Goal: Complete application form

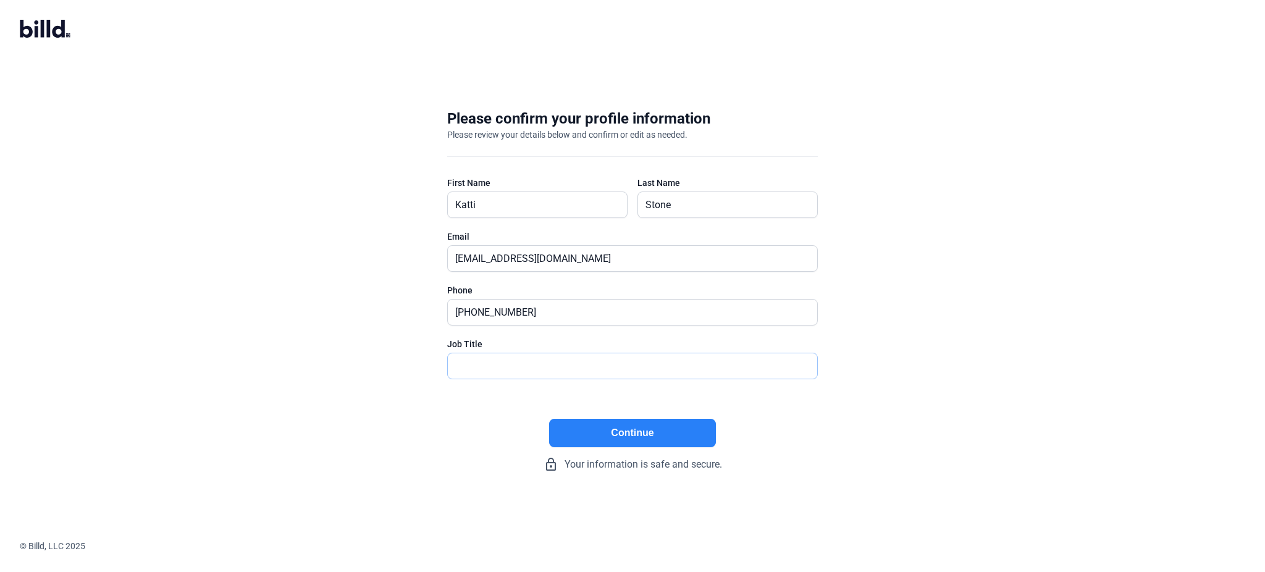
click at [486, 355] on input "text" at bounding box center [626, 365] width 356 height 25
type input "Finance Manager"
click at [642, 437] on button "Continue" at bounding box center [632, 433] width 167 height 28
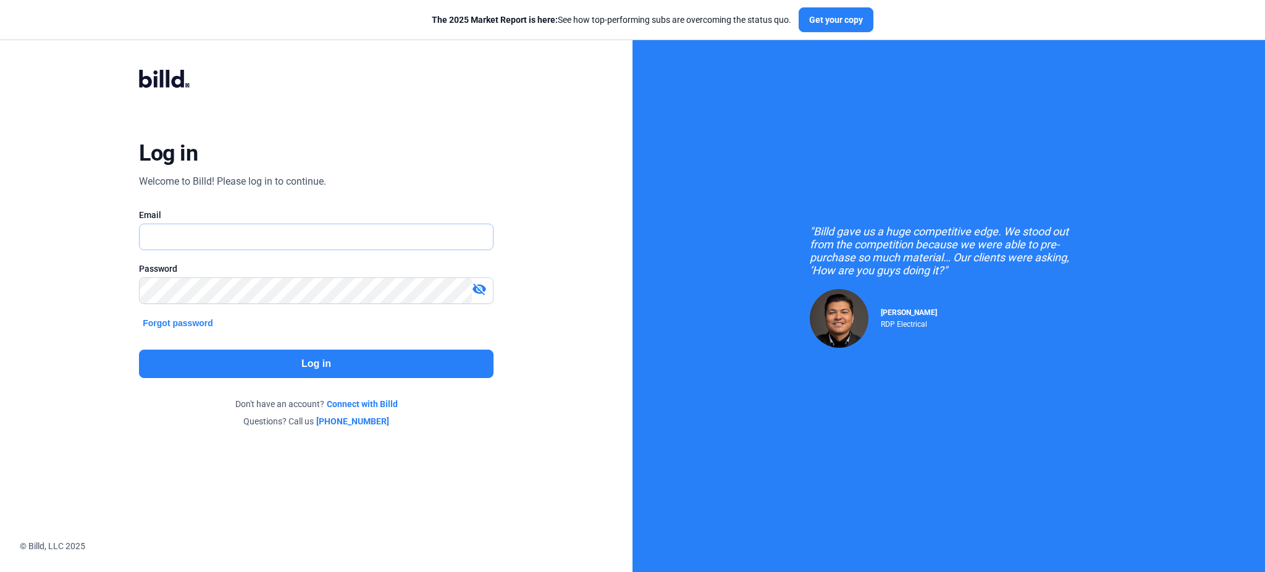
type input "[EMAIL_ADDRESS][DOMAIN_NAME]"
click at [343, 357] on button "Log in" at bounding box center [316, 364] width 354 height 28
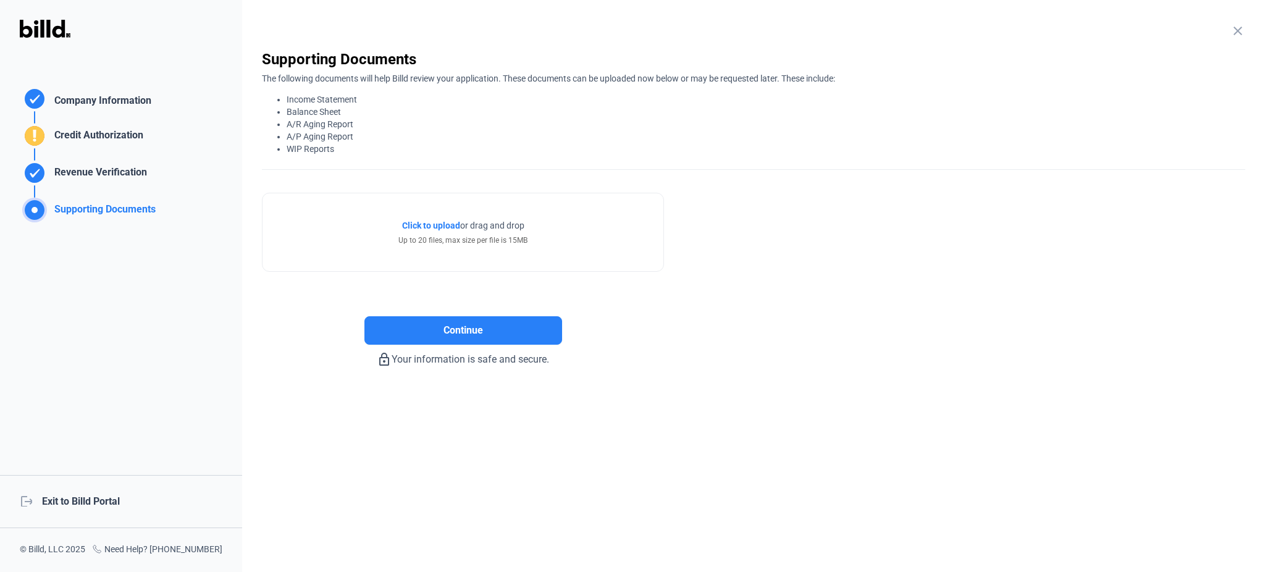
click at [426, 223] on span "Click to upload" at bounding box center [431, 226] width 58 height 10
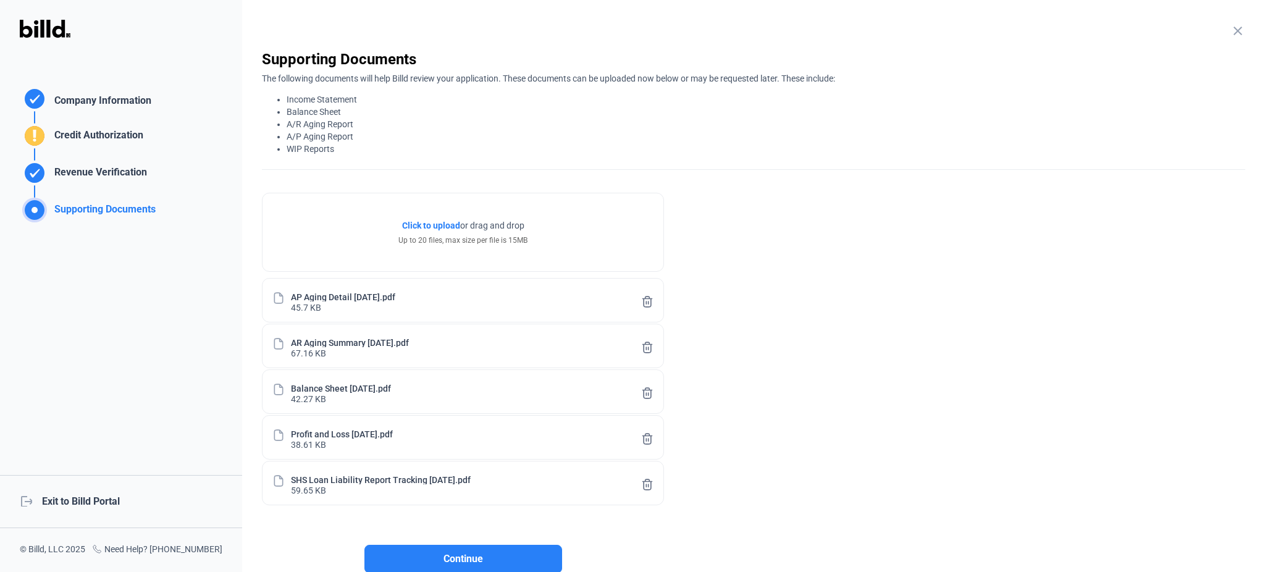
click at [433, 222] on span "Click to upload" at bounding box center [431, 226] width 58 height 10
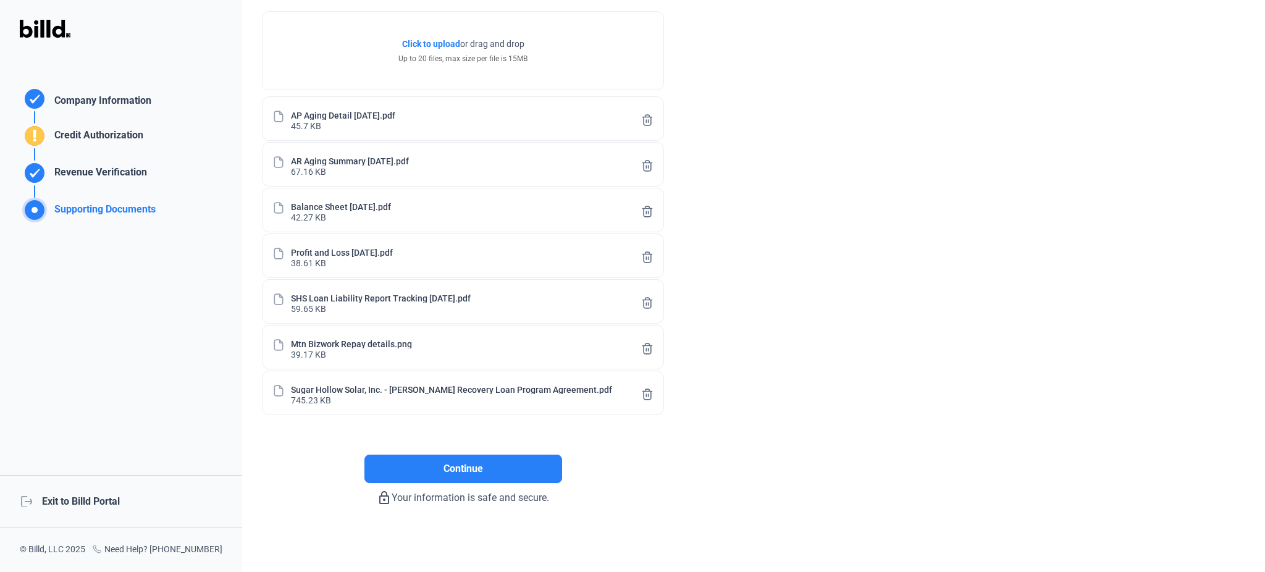
scroll to position [182, 0]
click at [447, 466] on span "Continue" at bounding box center [464, 468] width 40 height 15
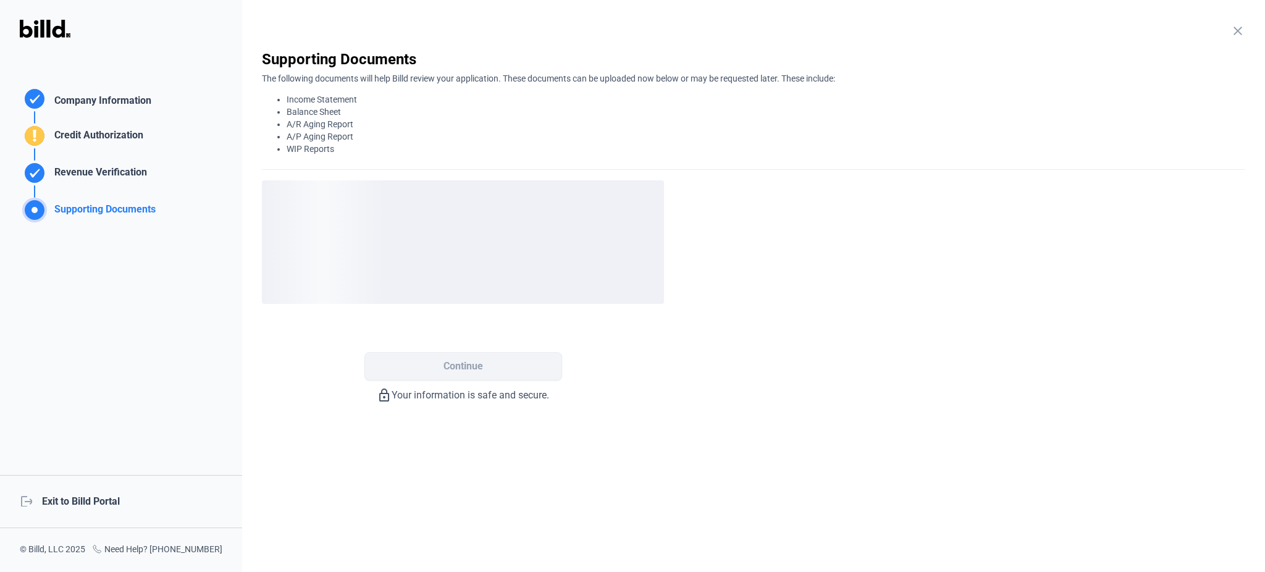
scroll to position [0, 0]
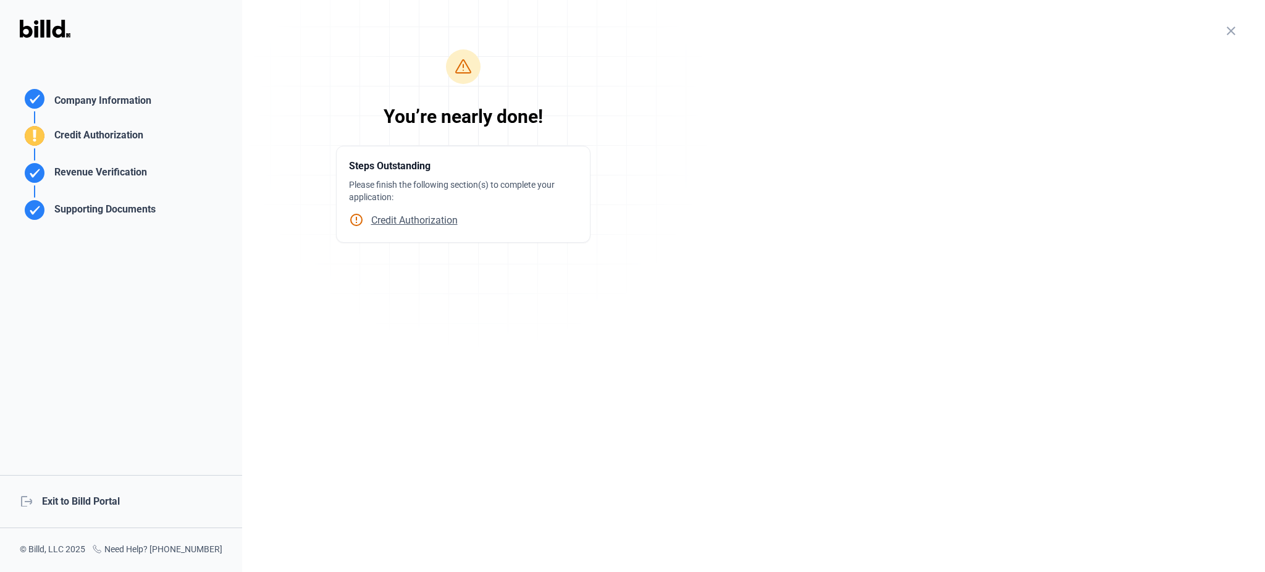
click at [413, 223] on span "Credit Authorization" at bounding box center [411, 220] width 94 height 12
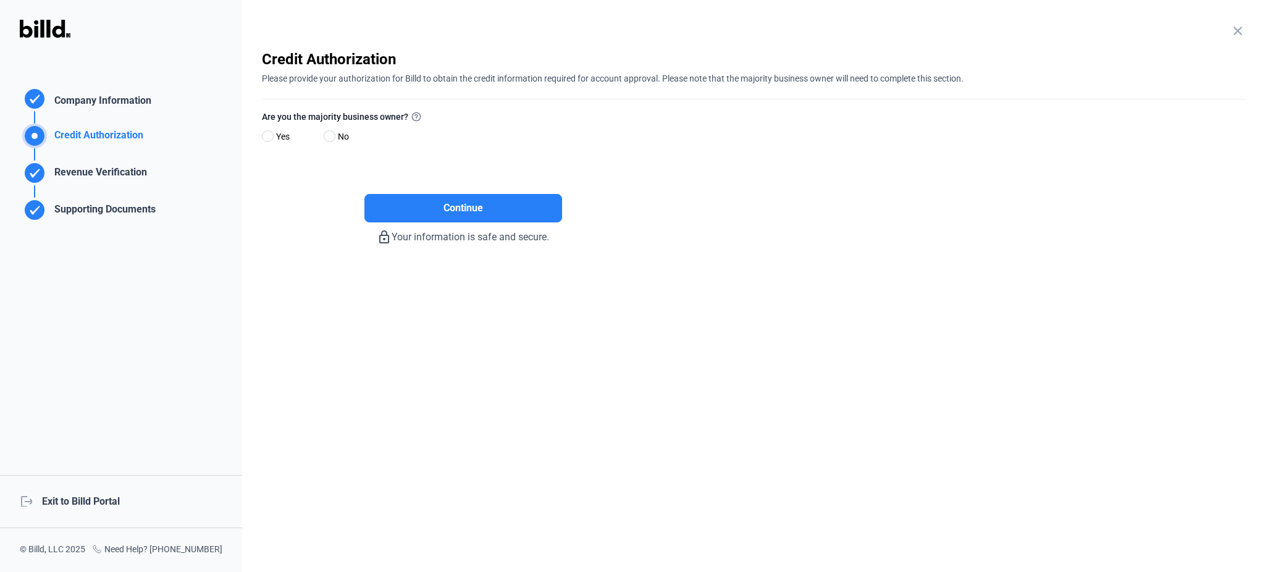
drag, startPoint x: 325, startPoint y: 133, endPoint x: 359, endPoint y: 146, distance: 37.2
click at [325, 132] on span at bounding box center [330, 136] width 12 height 12
click at [325, 132] on input "No" at bounding box center [328, 136] width 9 height 9
radio input "true"
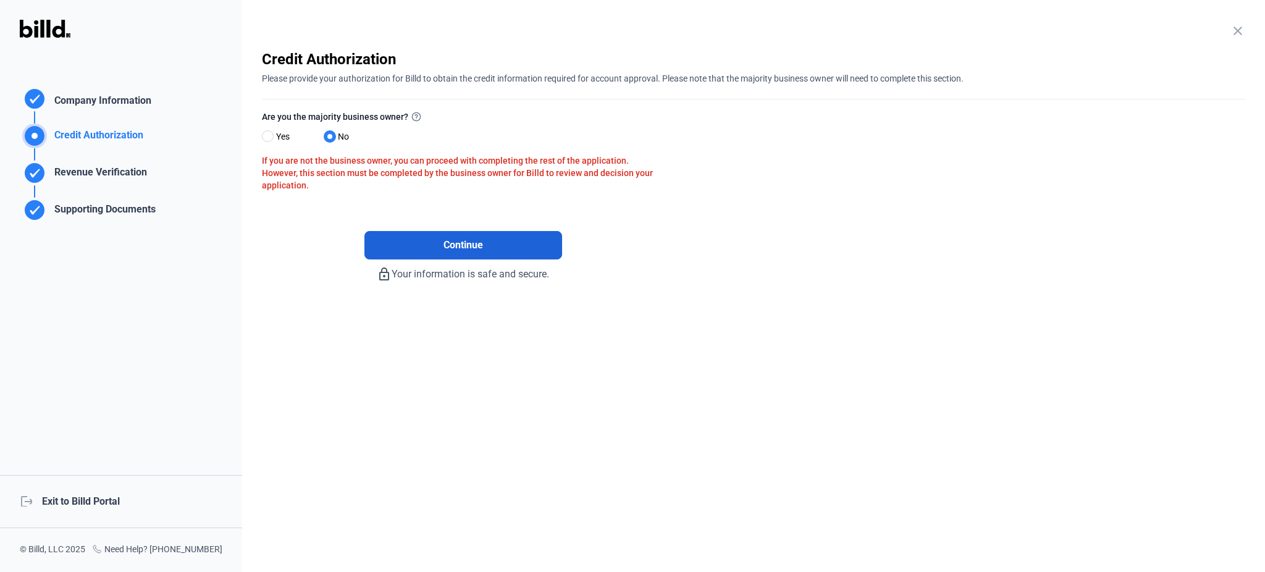
click at [498, 243] on button "Continue" at bounding box center [463, 245] width 198 height 28
